Goal: Task Accomplishment & Management: Use online tool/utility

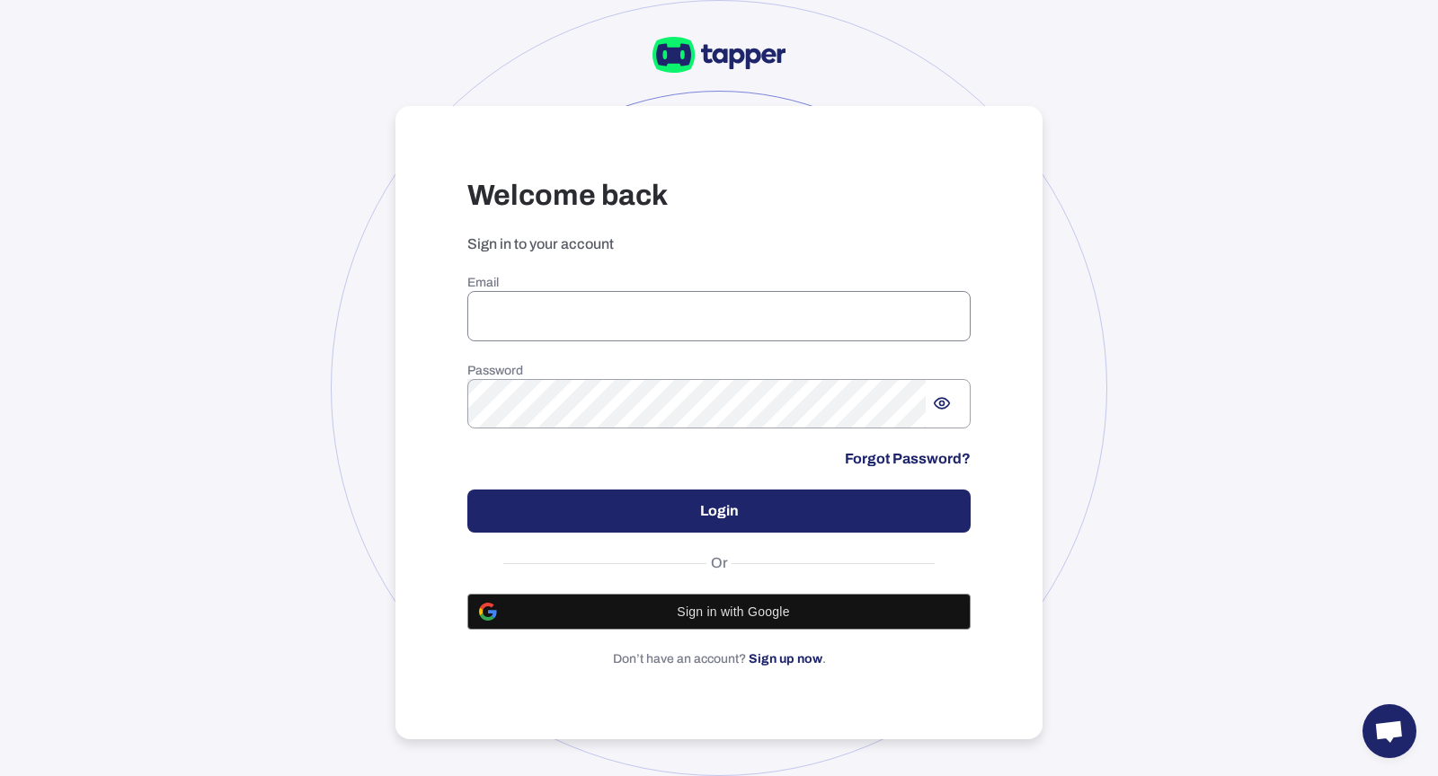
type input "**********"
click at [764, 309] on input "**********" at bounding box center [718, 316] width 503 height 50
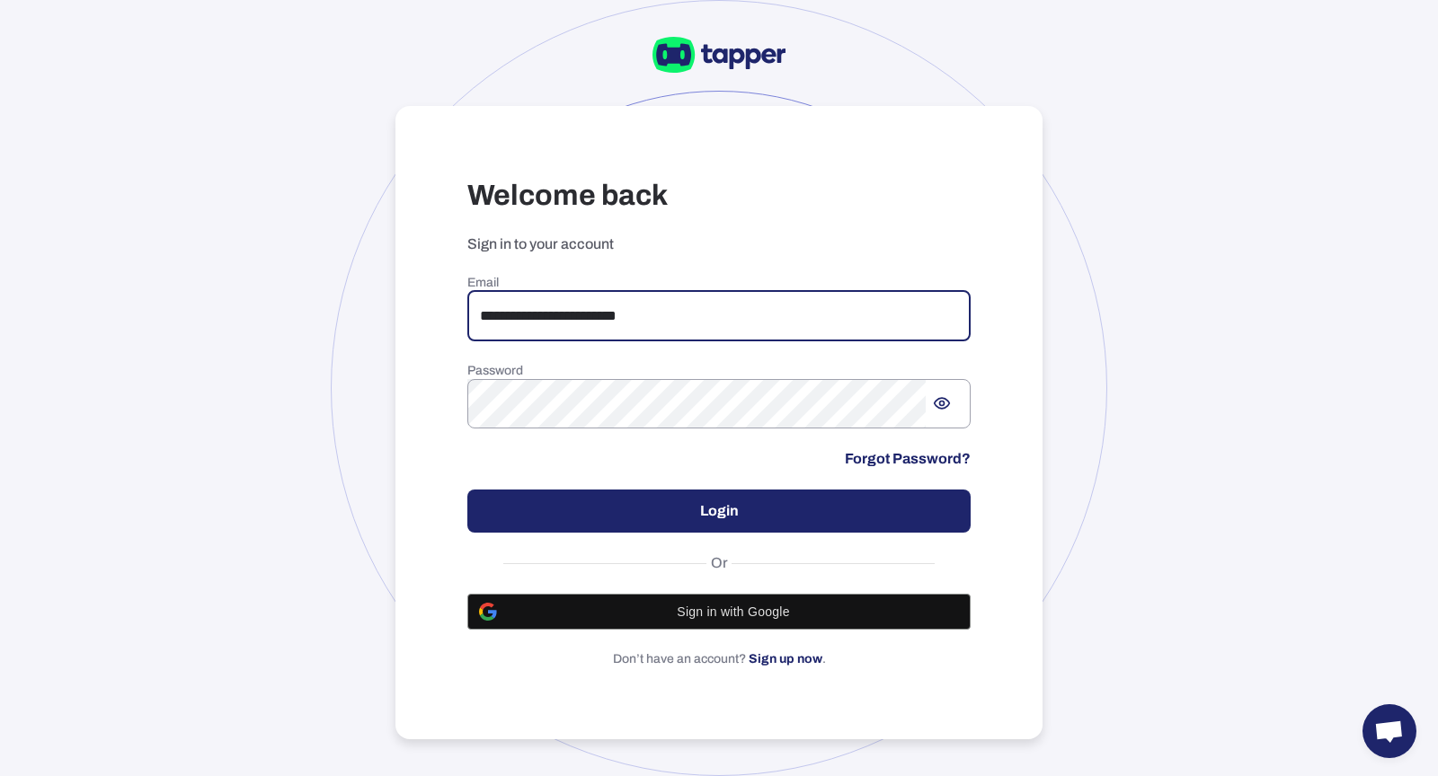
click at [234, 383] on div "**********" at bounding box center [719, 388] width 1438 height 776
click at [529, 501] on button "Login" at bounding box center [718, 511] width 503 height 43
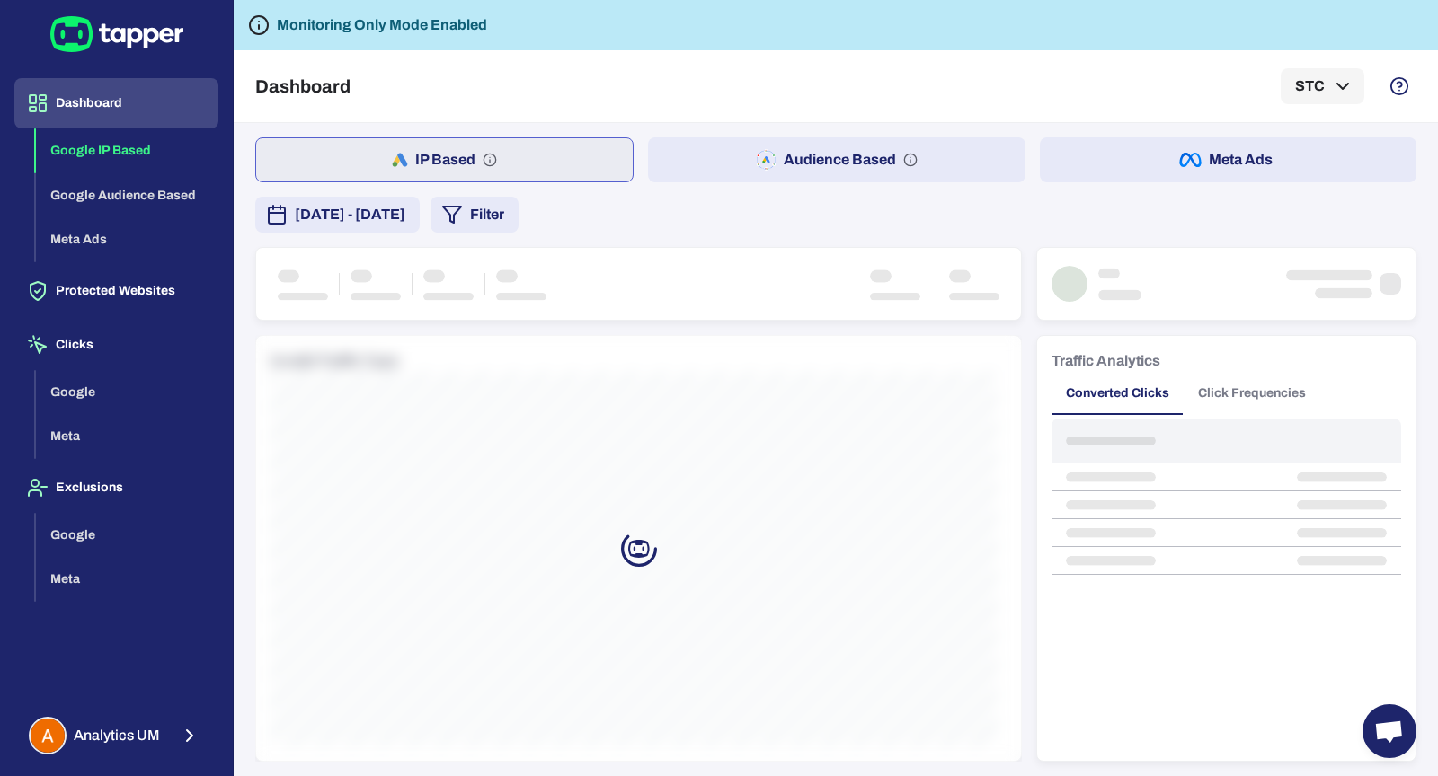
click at [1205, 175] on button "Meta Ads" at bounding box center [1228, 159] width 377 height 45
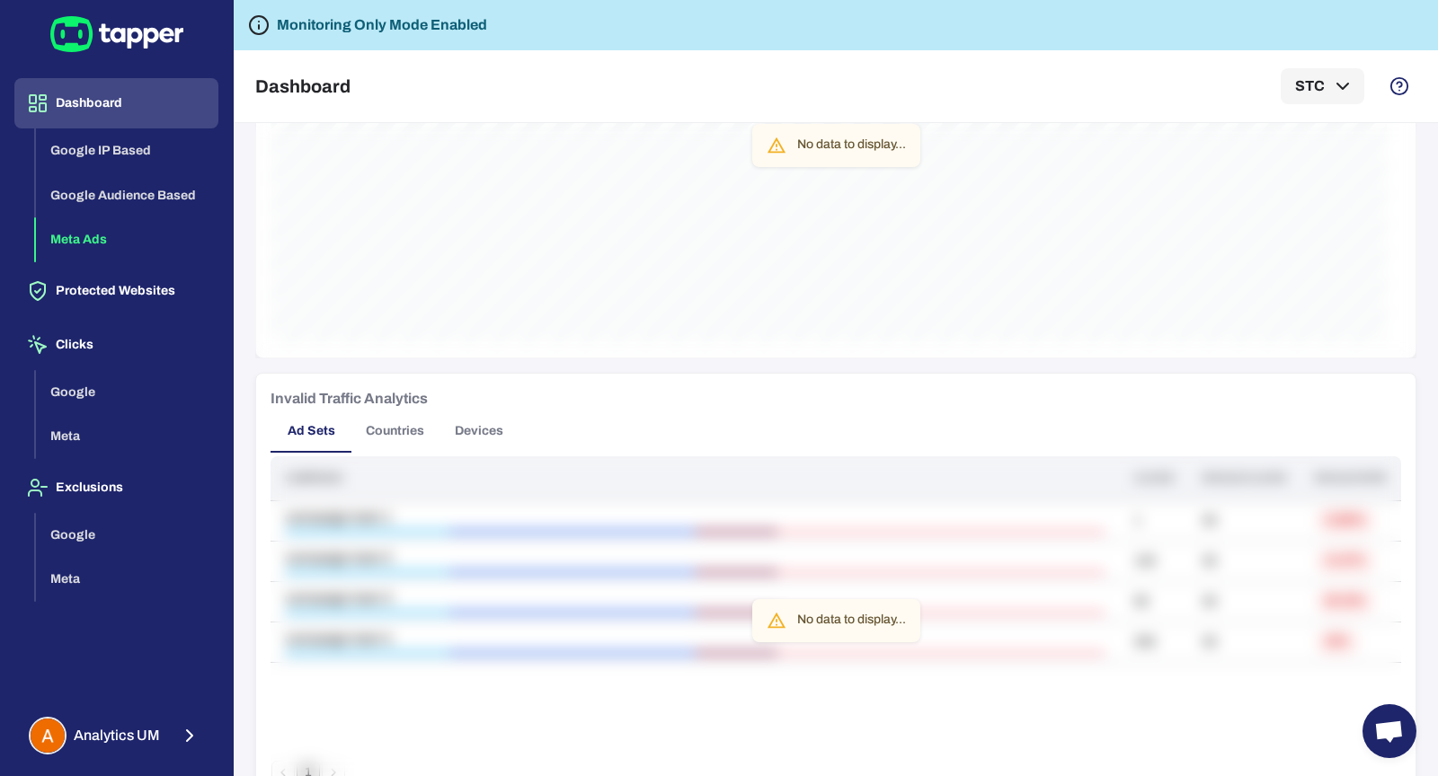
scroll to position [882, 0]
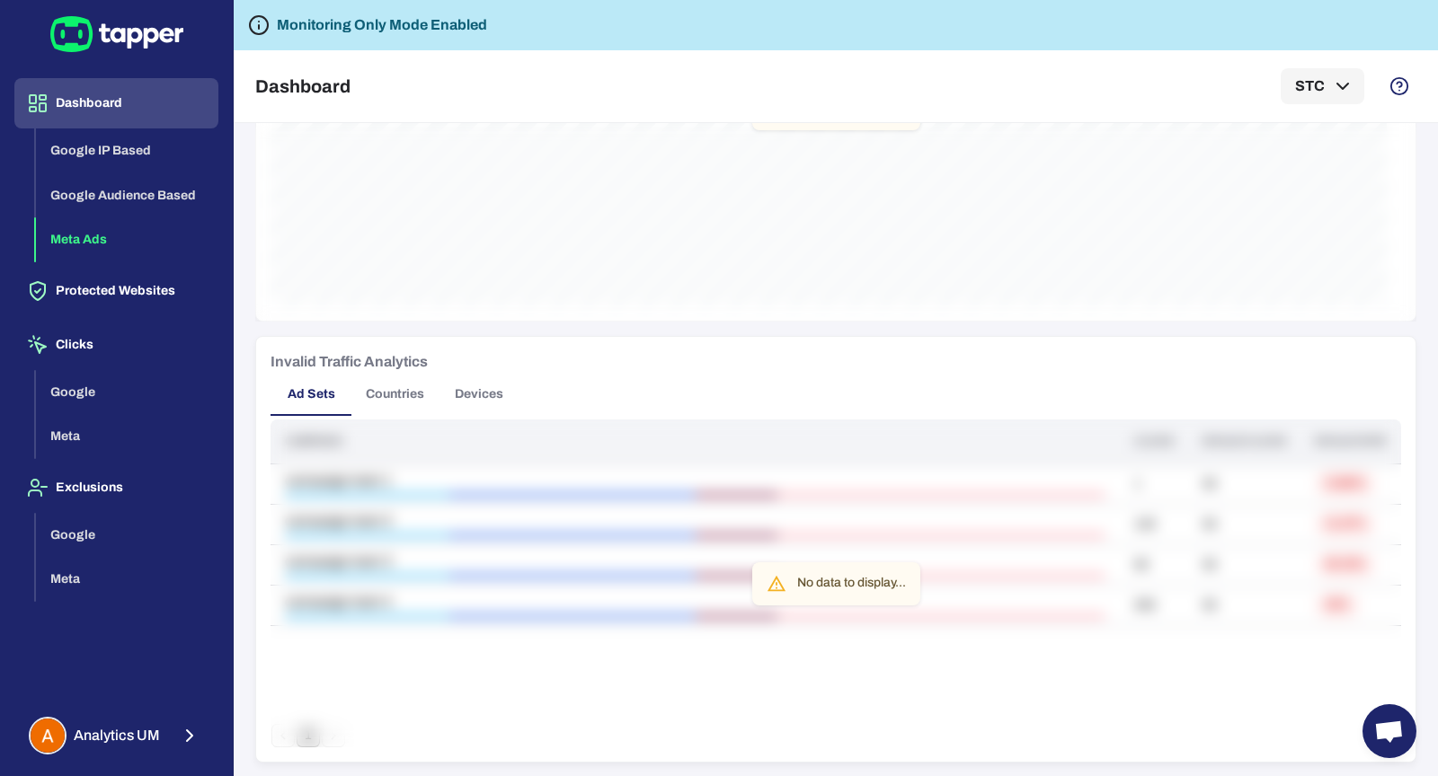
click at [481, 381] on button "Devices" at bounding box center [479, 394] width 81 height 43
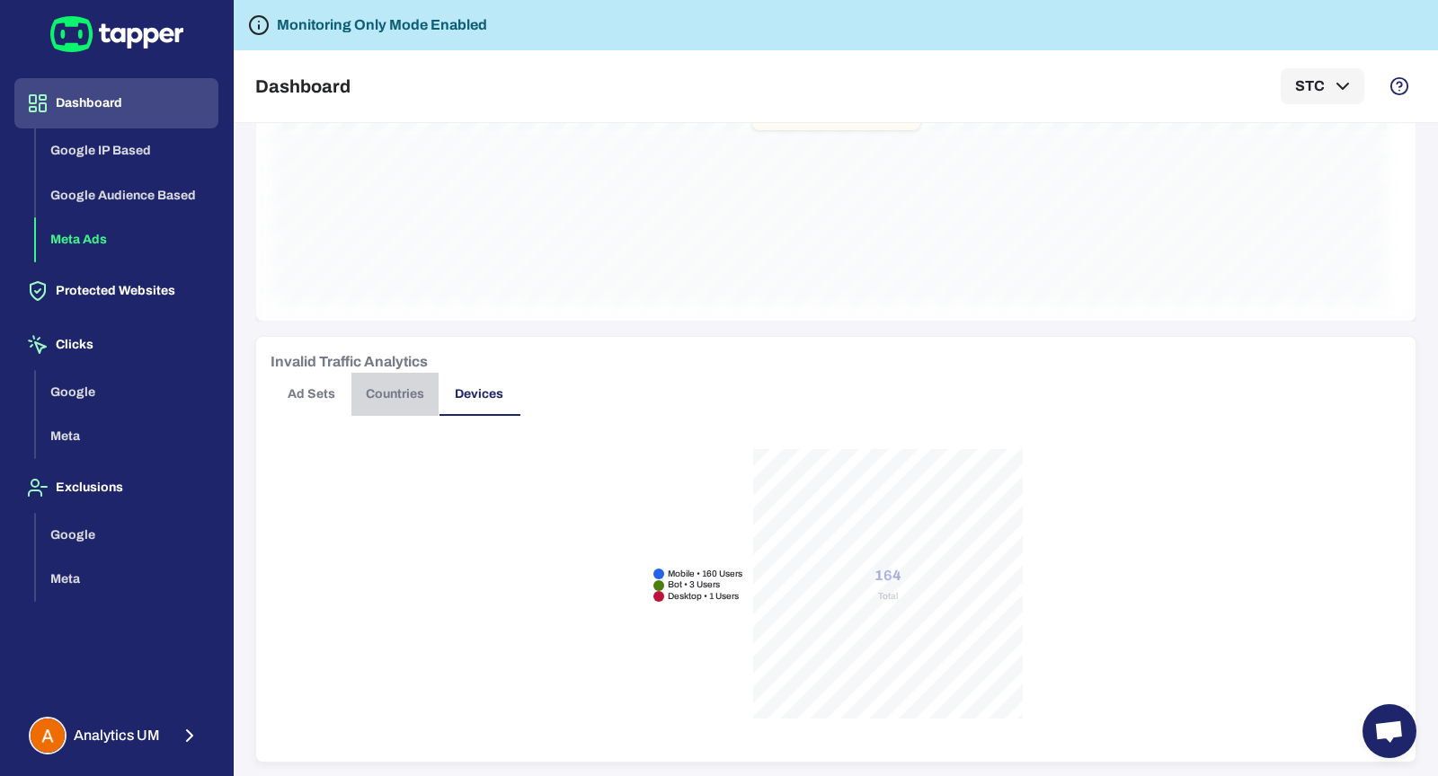
click at [396, 398] on button "Countries" at bounding box center [394, 394] width 87 height 43
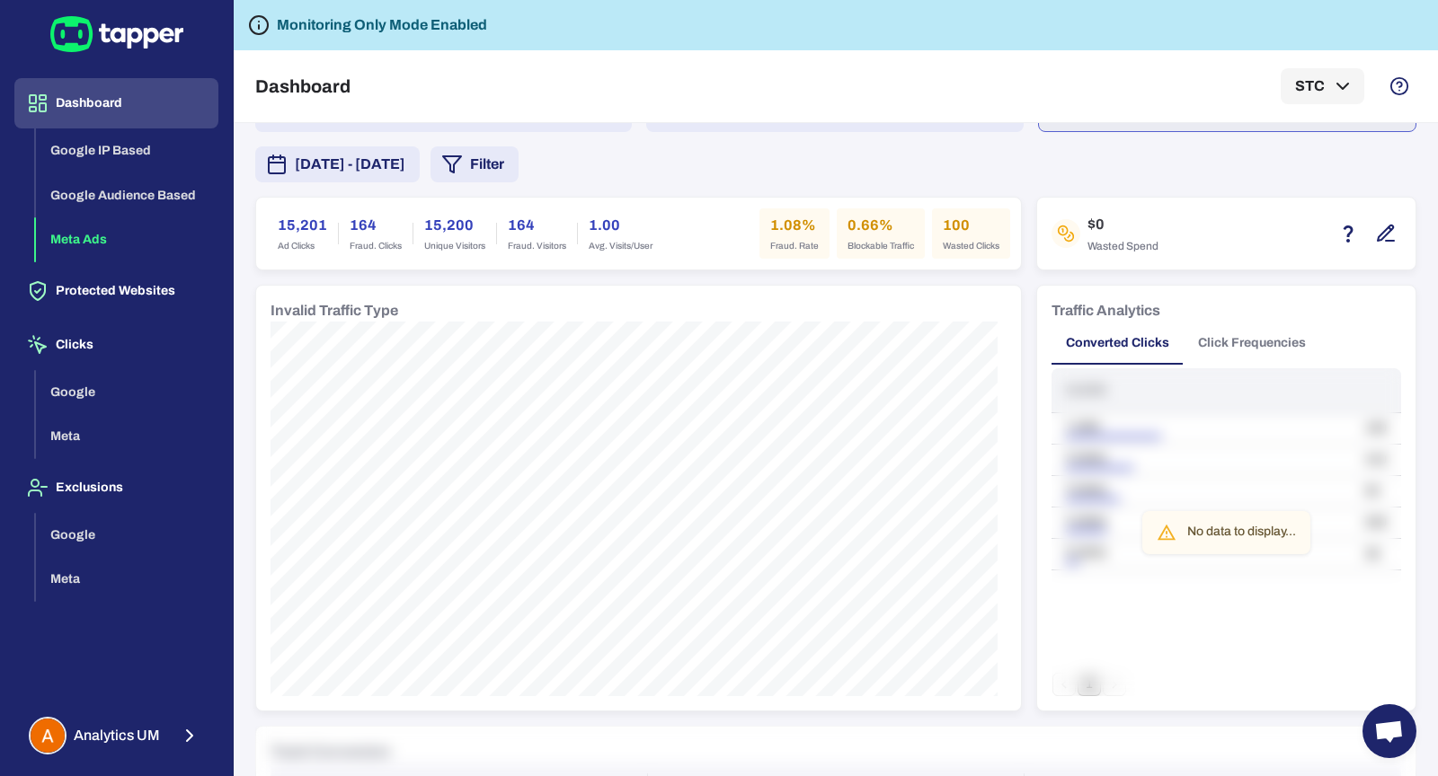
scroll to position [0, 0]
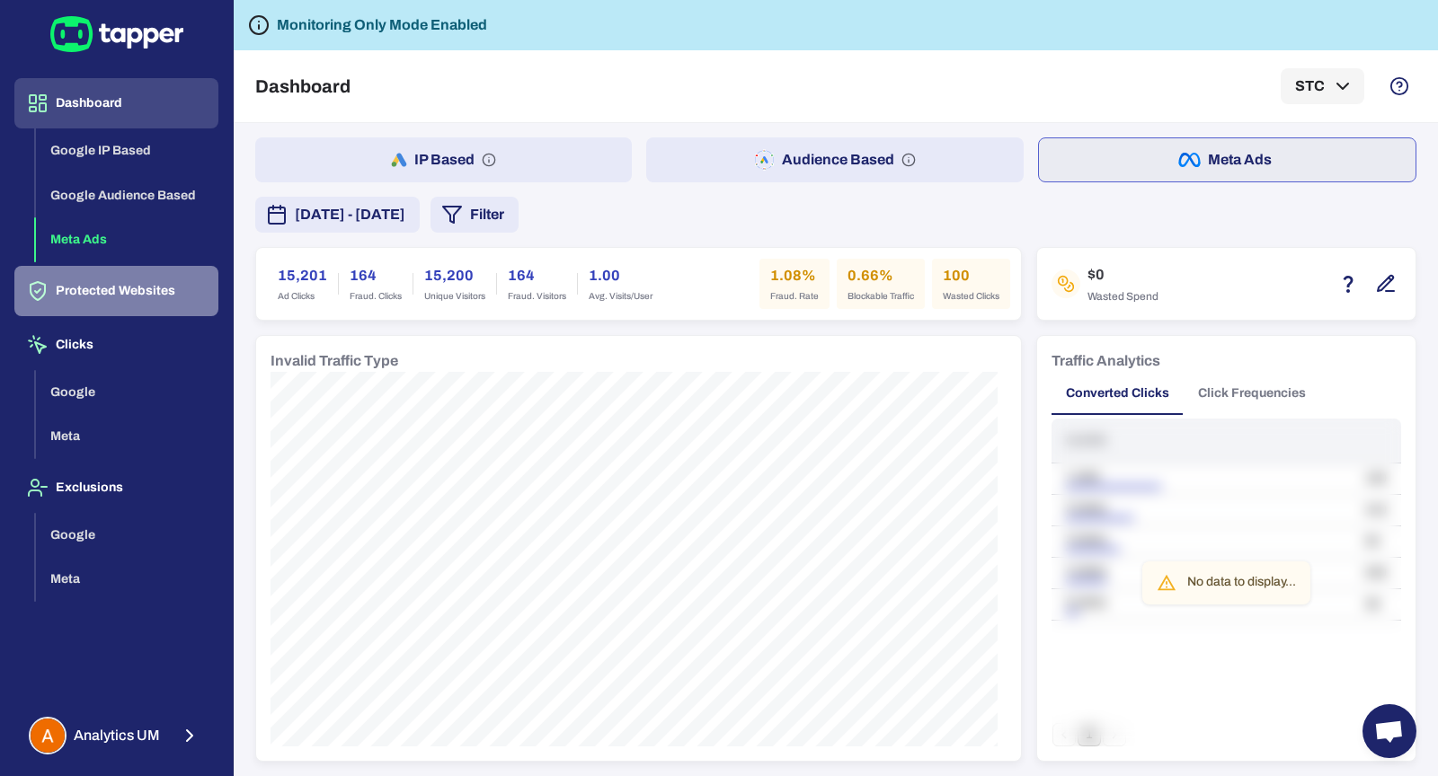
click at [106, 285] on button "Protected Websites" at bounding box center [116, 291] width 204 height 50
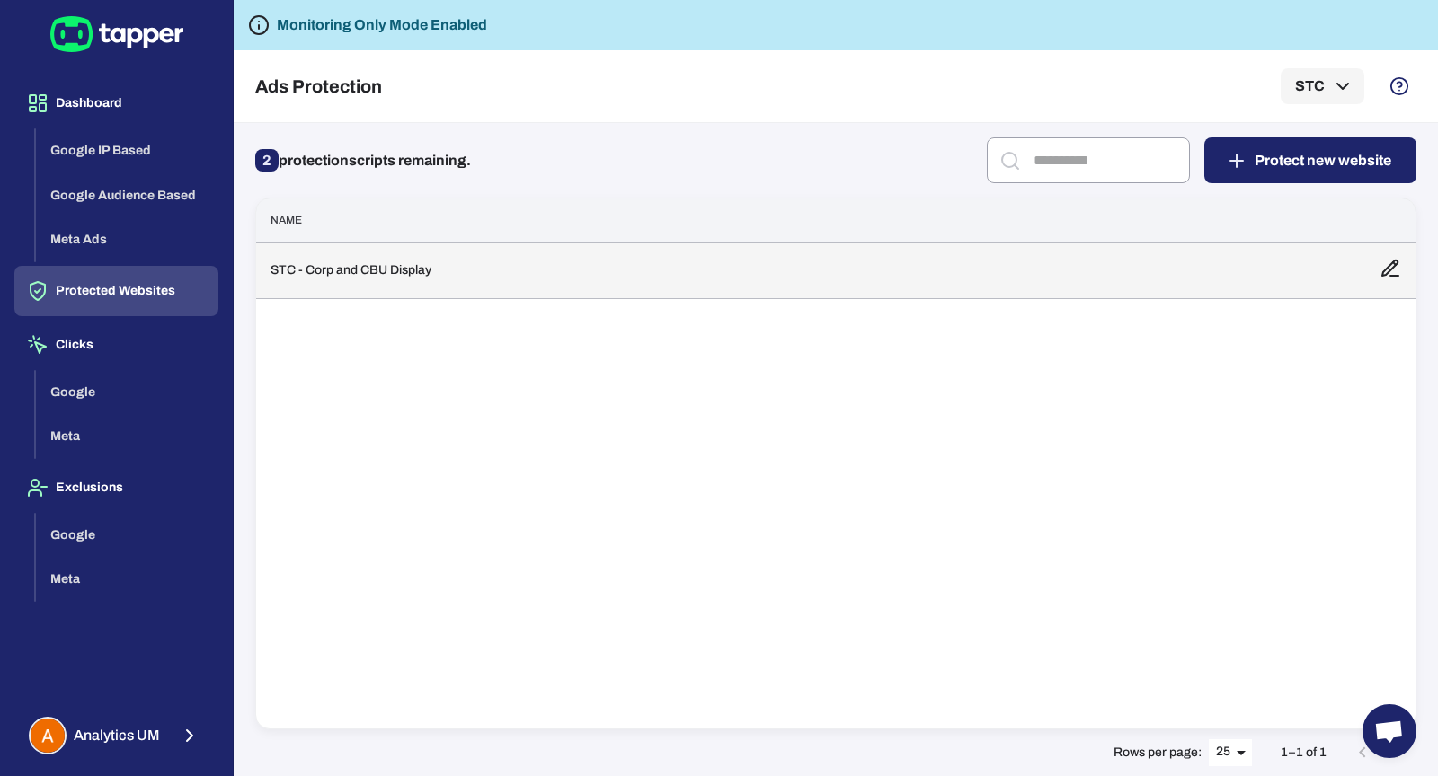
click at [413, 285] on td "STC - Corp and CBU Display" at bounding box center [810, 271] width 1109 height 56
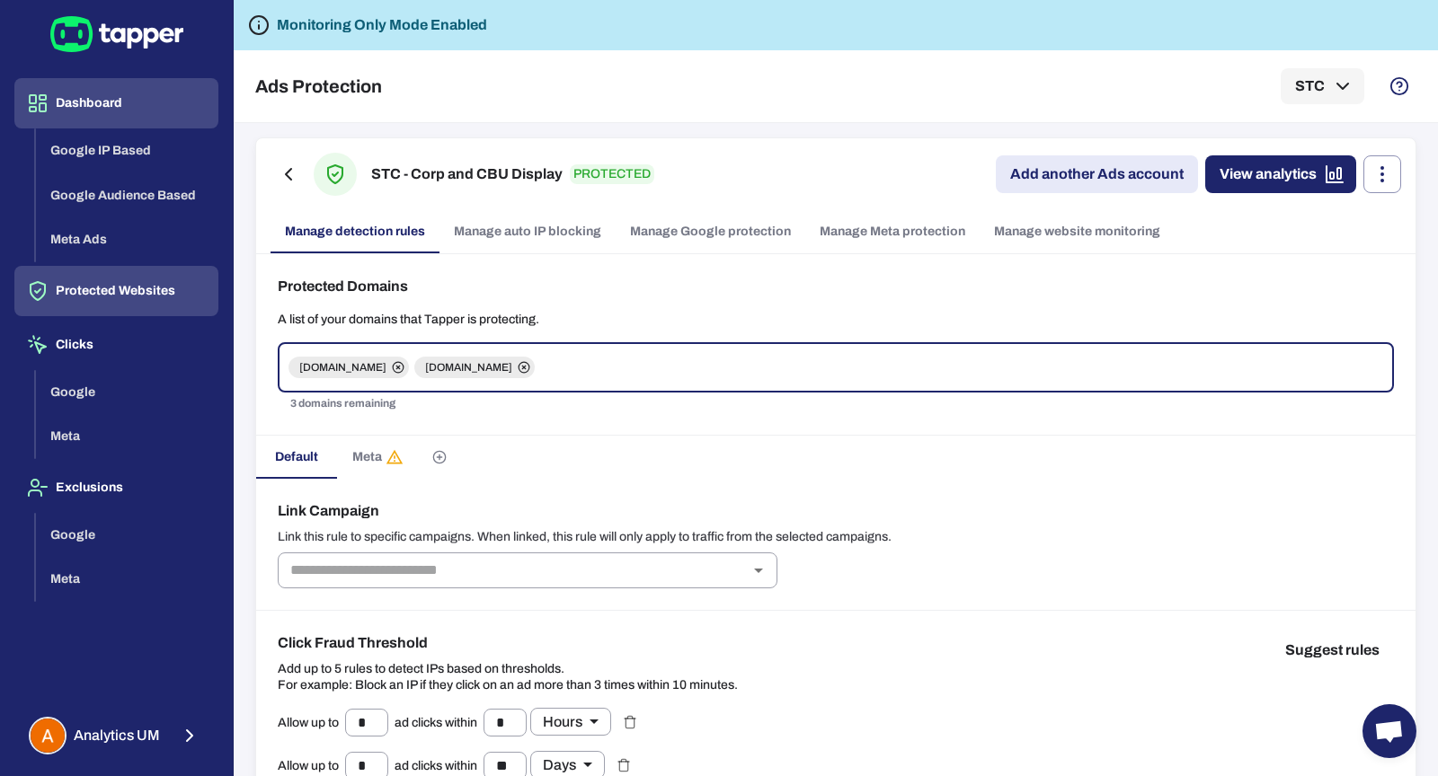
click at [134, 114] on button "Dashboard" at bounding box center [116, 103] width 204 height 50
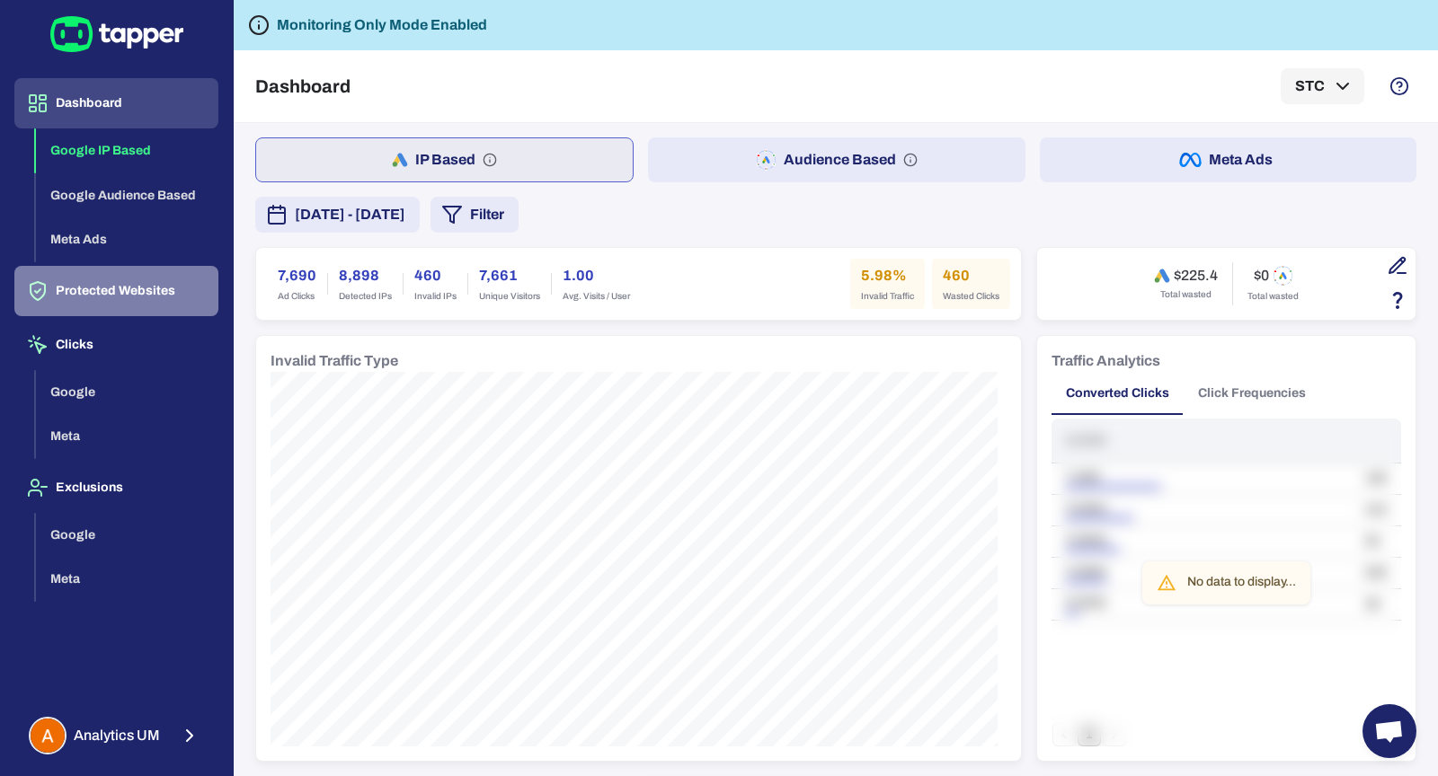
click at [146, 293] on button "Protected Websites" at bounding box center [116, 291] width 204 height 50
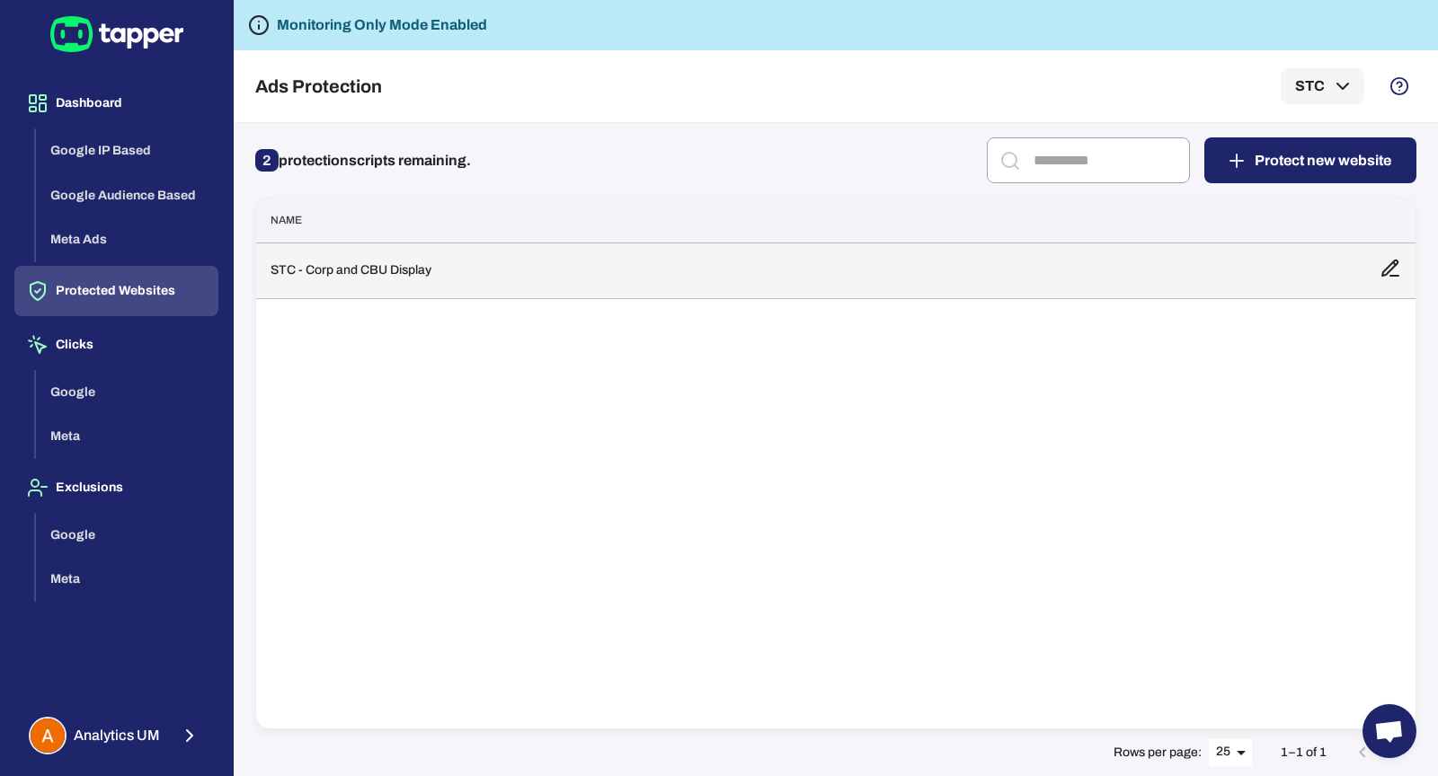
click at [440, 272] on td "STC - Corp and CBU Display" at bounding box center [810, 271] width 1109 height 56
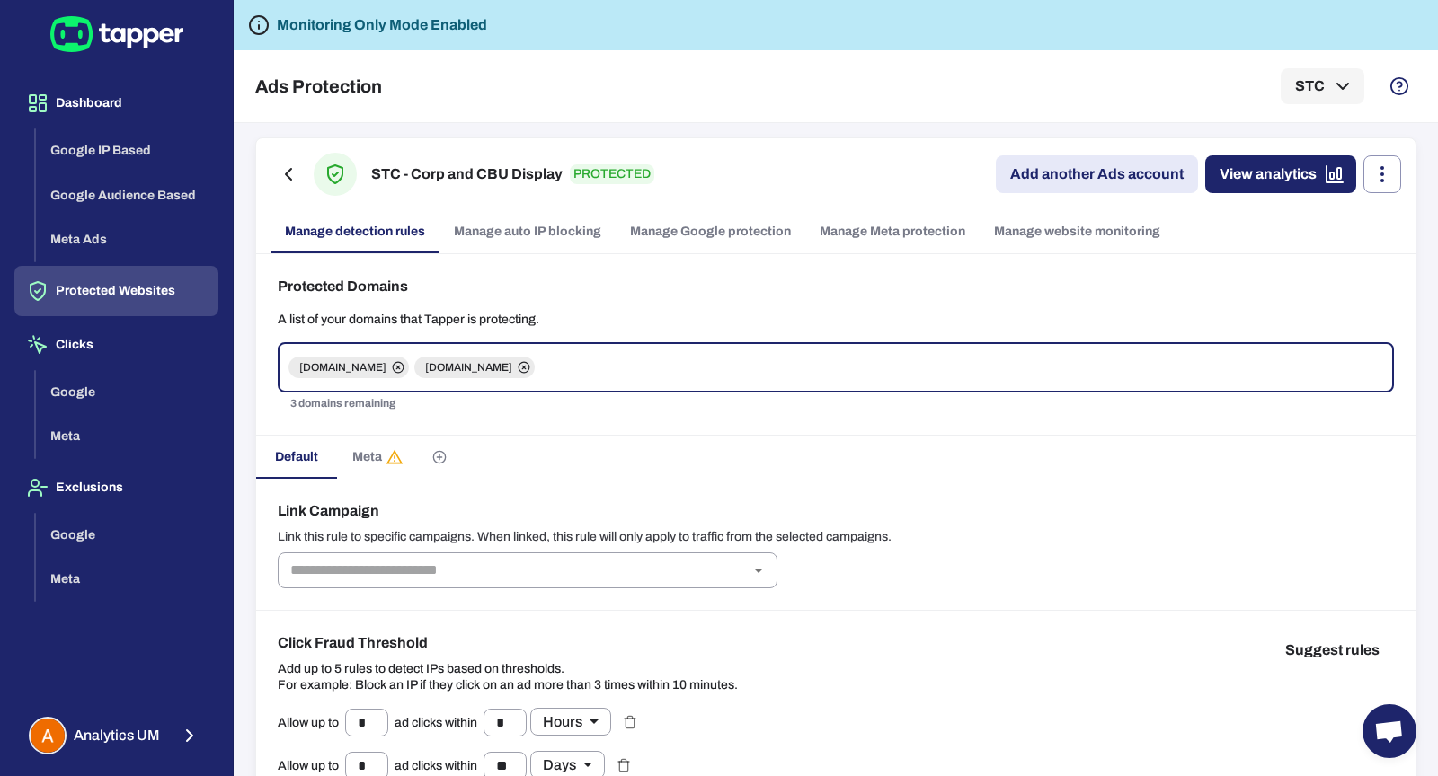
click at [880, 241] on link "Manage Meta protection" at bounding box center [892, 231] width 174 height 43
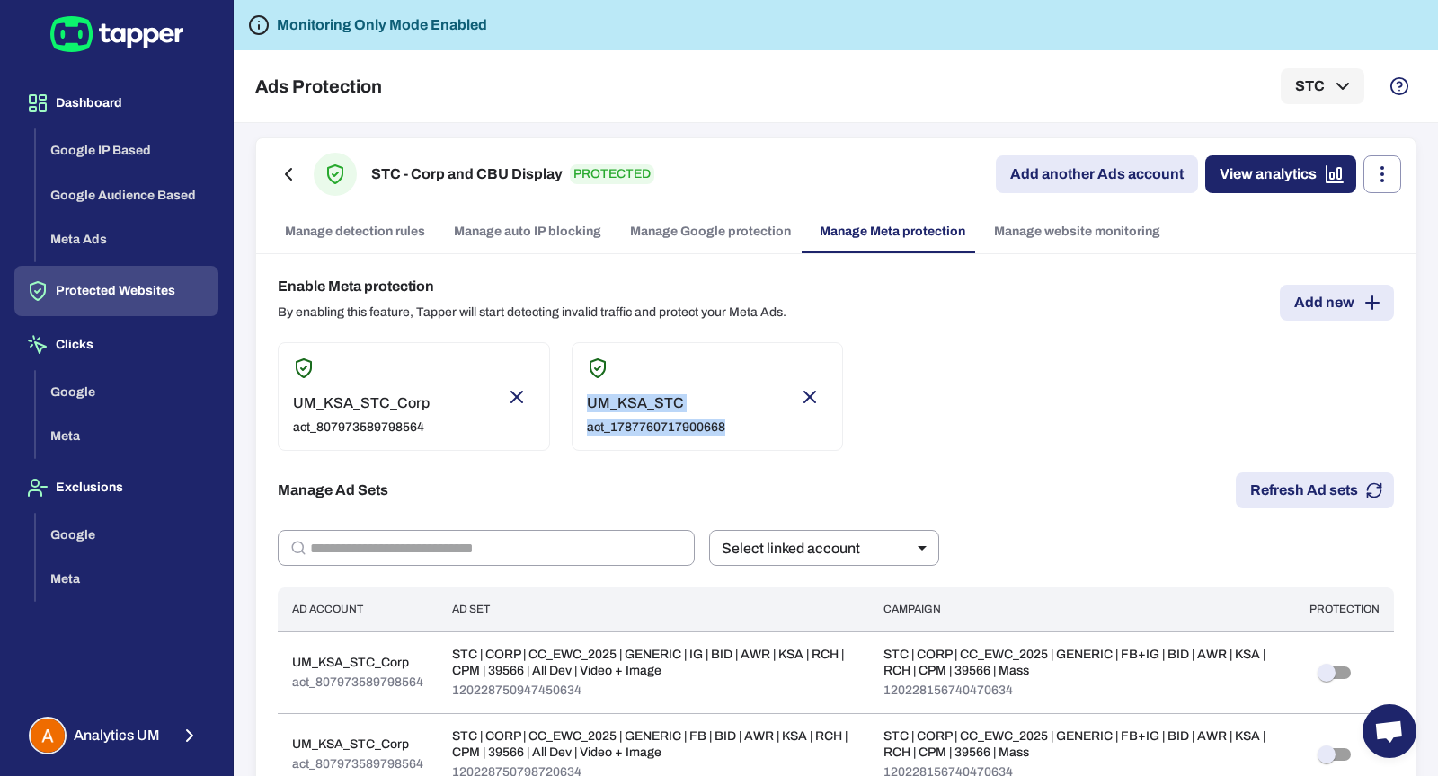
drag, startPoint x: 584, startPoint y: 400, endPoint x: 723, endPoint y: 423, distance: 140.3
click at [723, 423] on div "UM_KSA_STC act_1787760717900668" at bounding box center [708, 396] width 272 height 109
type input "****"
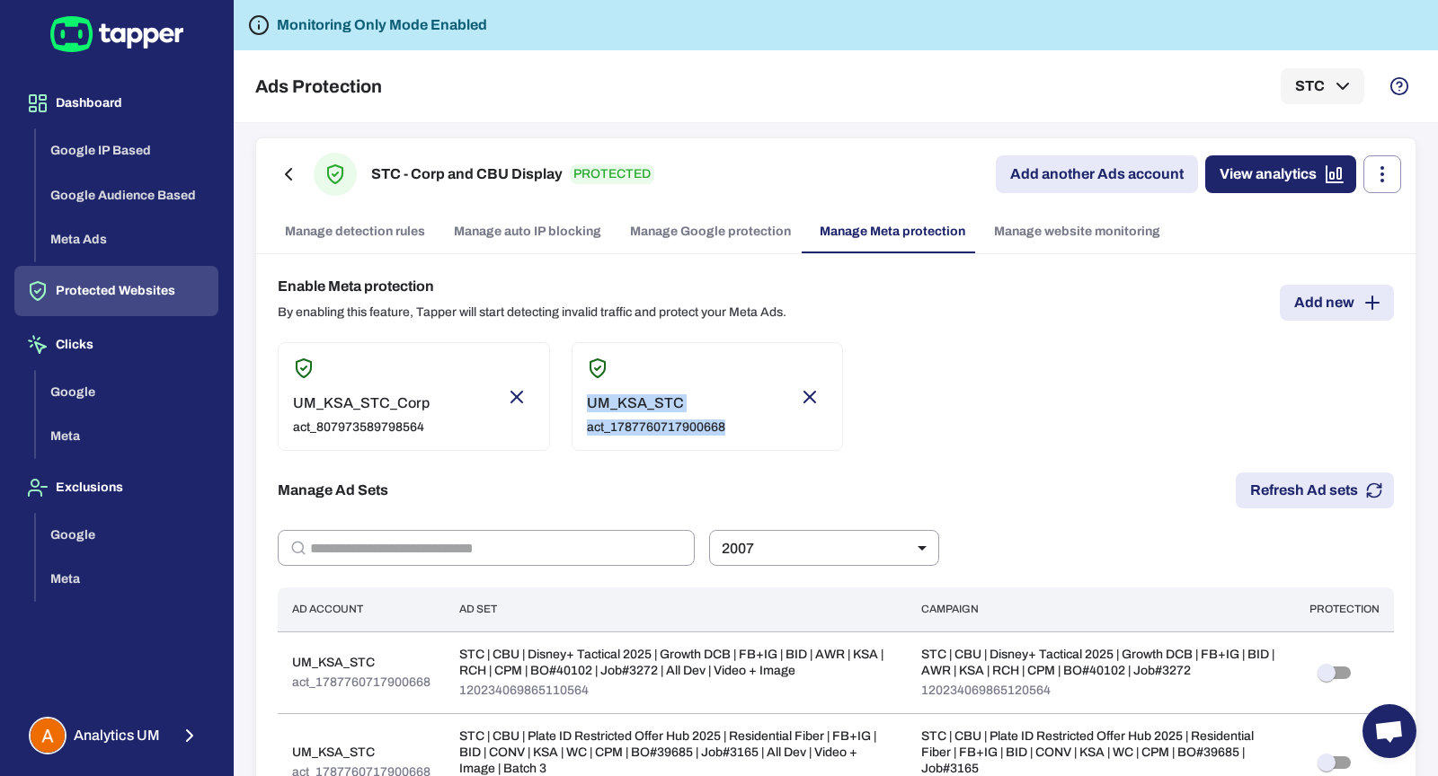
copy div "UM_KSA_STC act_1787760717900668"
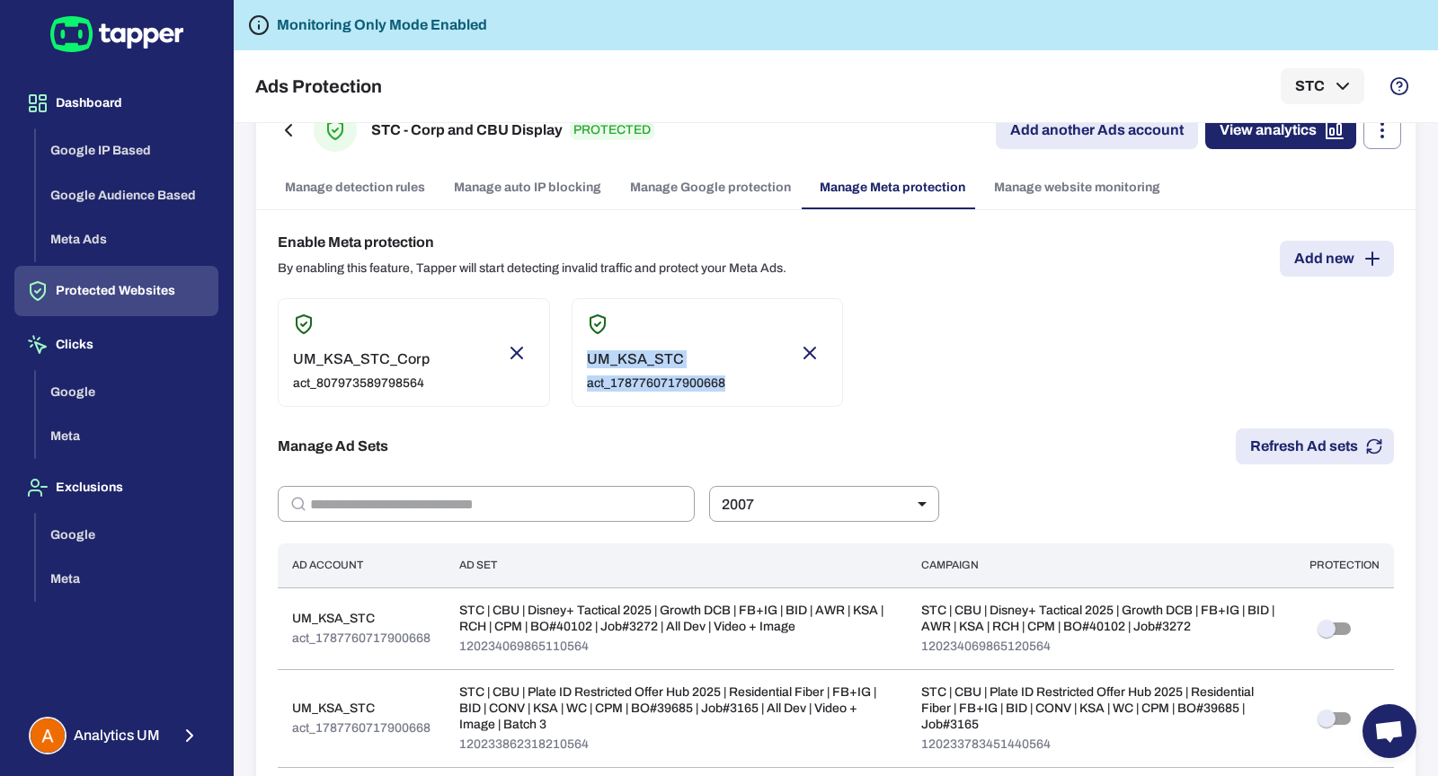
scroll to position [65, 0]
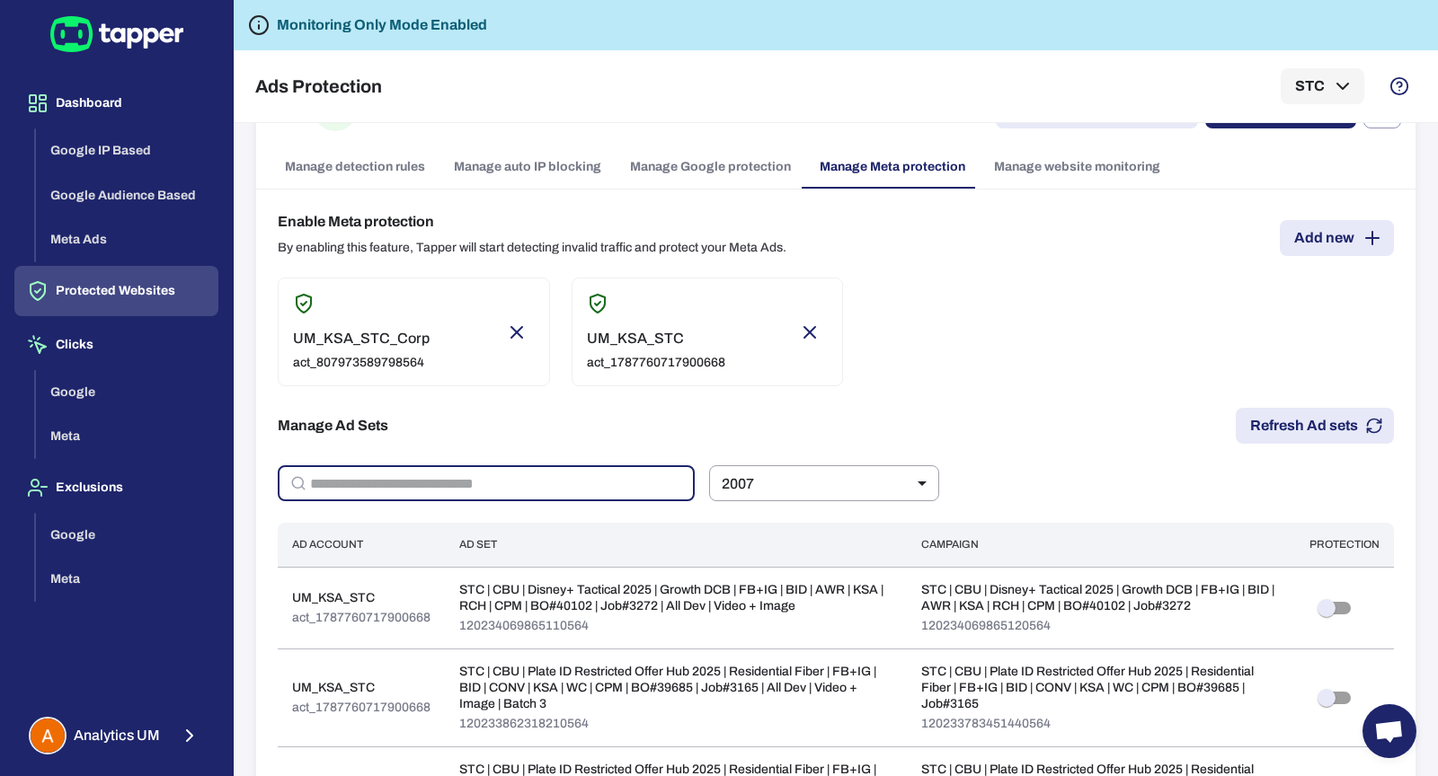
click at [459, 473] on input "text" at bounding box center [502, 483] width 385 height 36
paste input "**********"
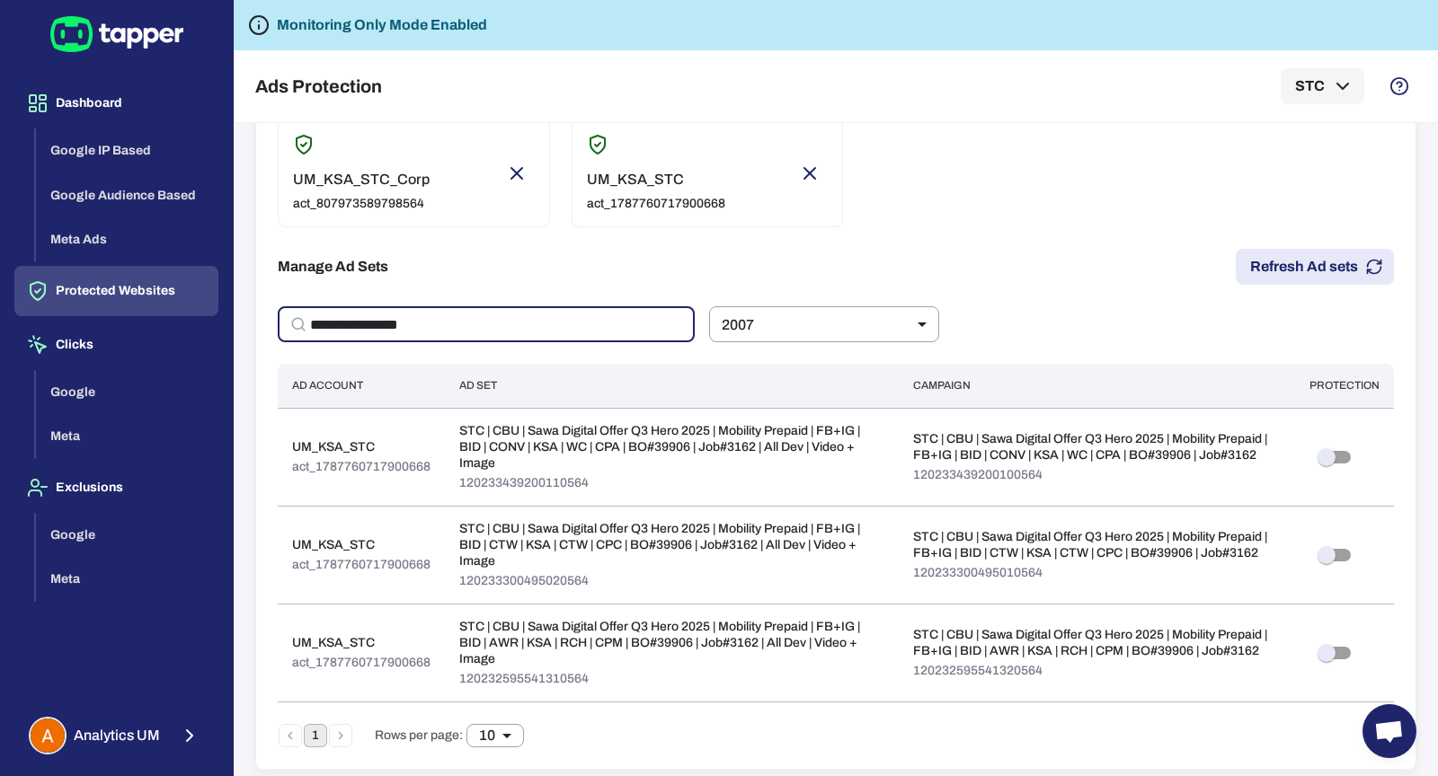
scroll to position [226, 0]
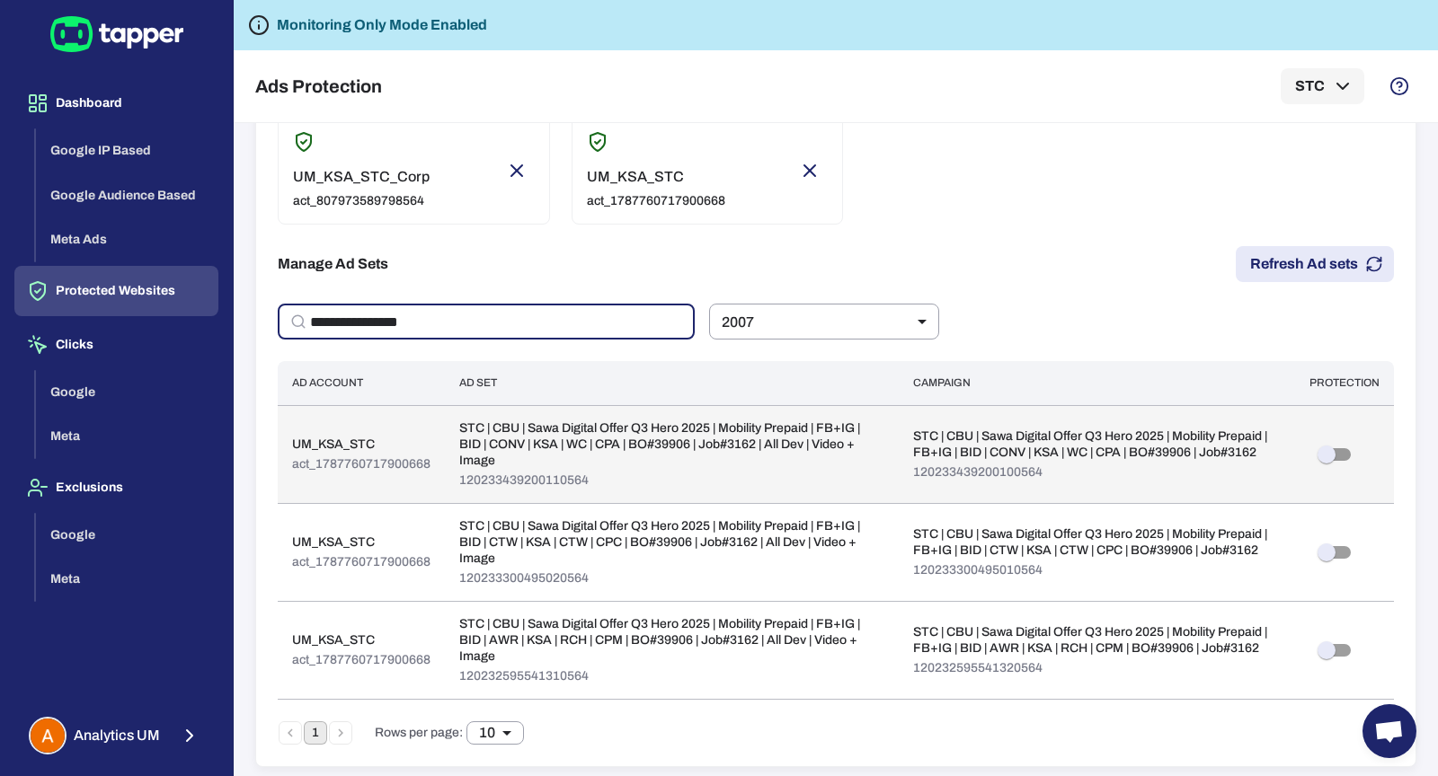
type input "**********"
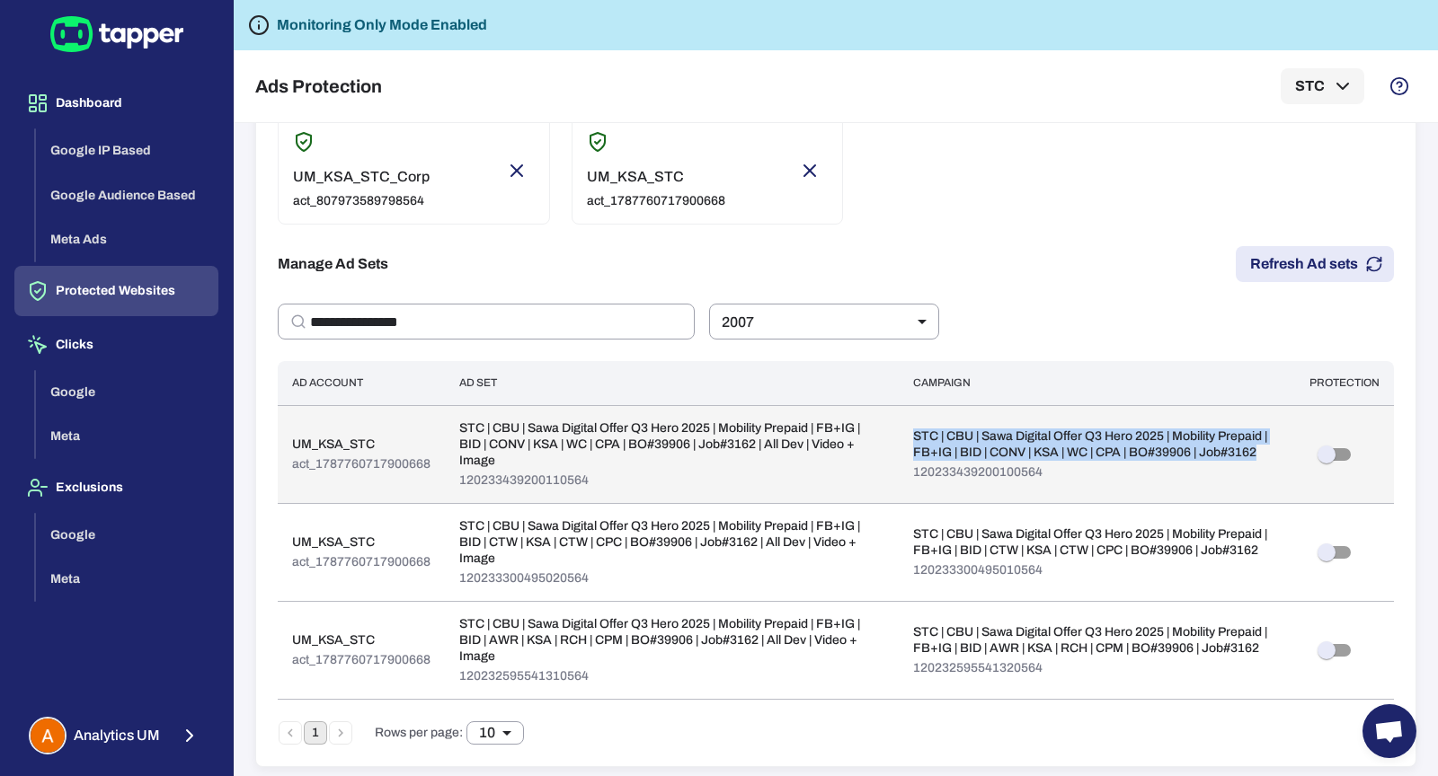
drag, startPoint x: 904, startPoint y: 431, endPoint x: 1265, endPoint y: 450, distance: 361.7
click at [1265, 450] on td "STC | CBU | Sawa Digital Offer Q3 Hero 2025 | Mobility Prepaid | FB+IG | BID | …" at bounding box center [1097, 454] width 396 height 98
copy p "STC | CBU | Sawa Digital Offer Q3 Hero 2025 | Mobility Prepaid | FB+IG | BID | …"
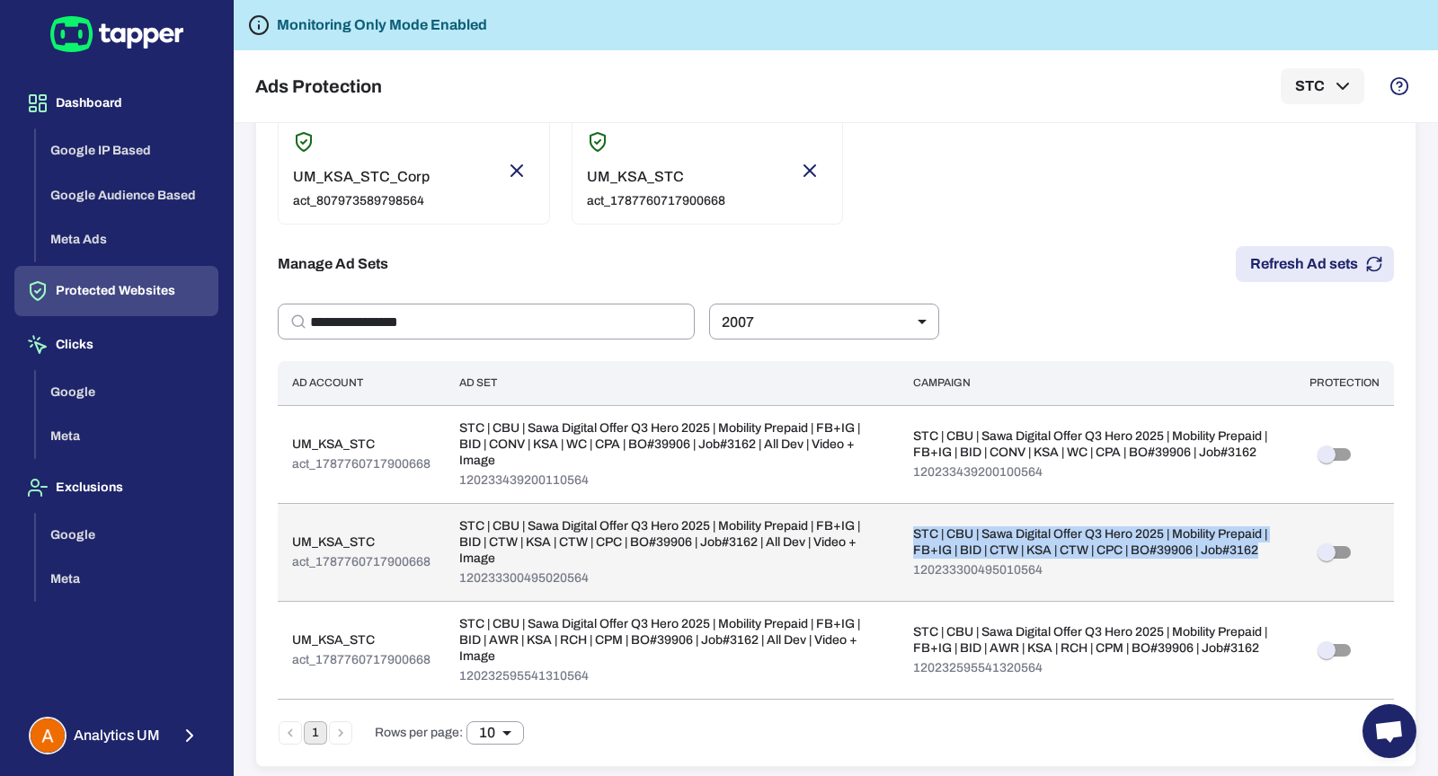
drag, startPoint x: 906, startPoint y: 531, endPoint x: 1251, endPoint y: 545, distance: 345.3
click at [1251, 545] on p "STC | CBU | Sawa Digital Offer Q3 Hero 2025 | Mobility Prepaid | FB+IG | BID | …" at bounding box center [1097, 543] width 368 height 32
copy p "STC | CBU | Sawa Digital Offer Q3 Hero 2025 | Mobility Prepaid | FB+IG | BID | …"
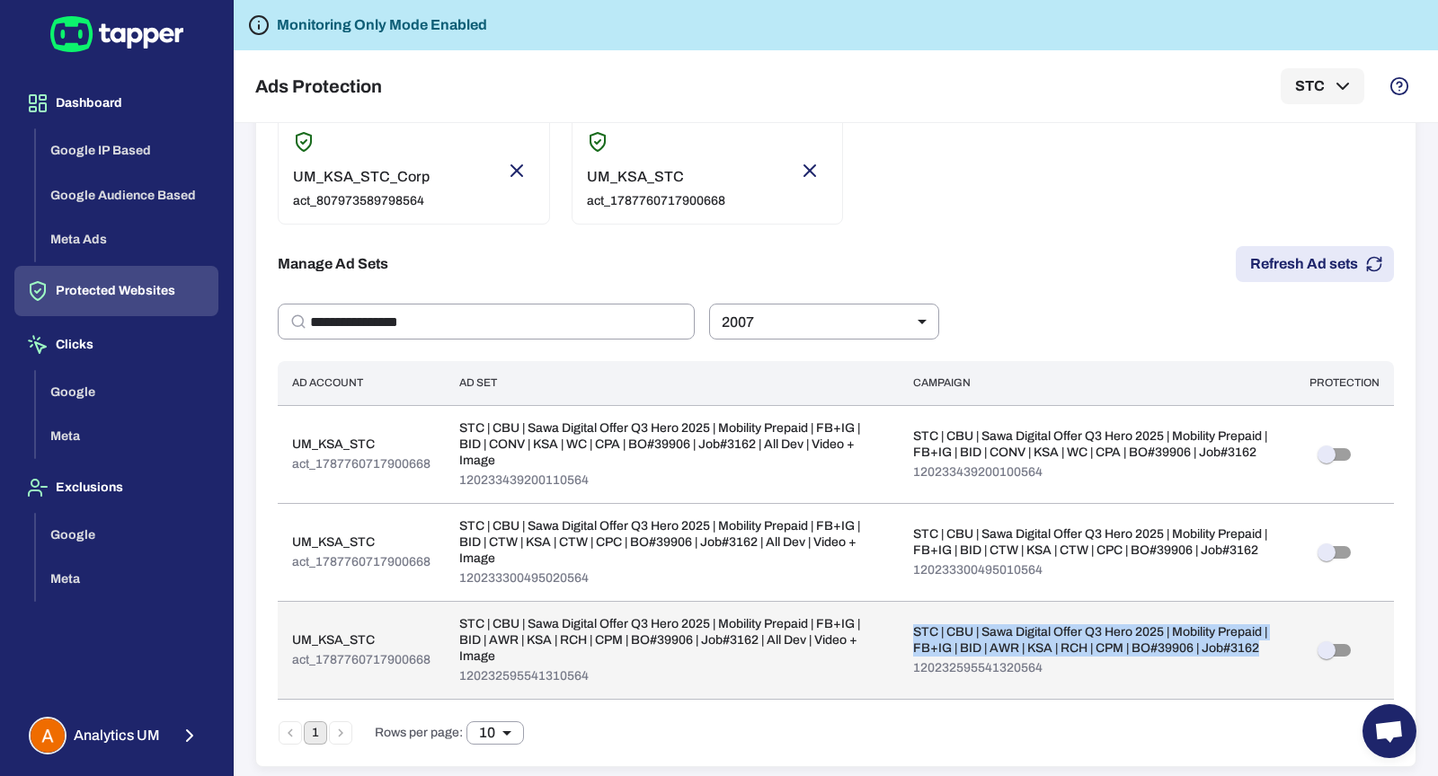
drag, startPoint x: 896, startPoint y: 625, endPoint x: 1264, endPoint y: 641, distance: 368.8
click at [1264, 641] on td "STC | CBU | Sawa Digital Offer Q3 Hero 2025 | Mobility Prepaid | FB+IG | BID | …" at bounding box center [1097, 650] width 396 height 98
copy p "STC | CBU | Sawa Digital Offer Q3 Hero 2025 | Mobility Prepaid | FB+IG | BID | …"
